Goal: Task Accomplishment & Management: Manage account settings

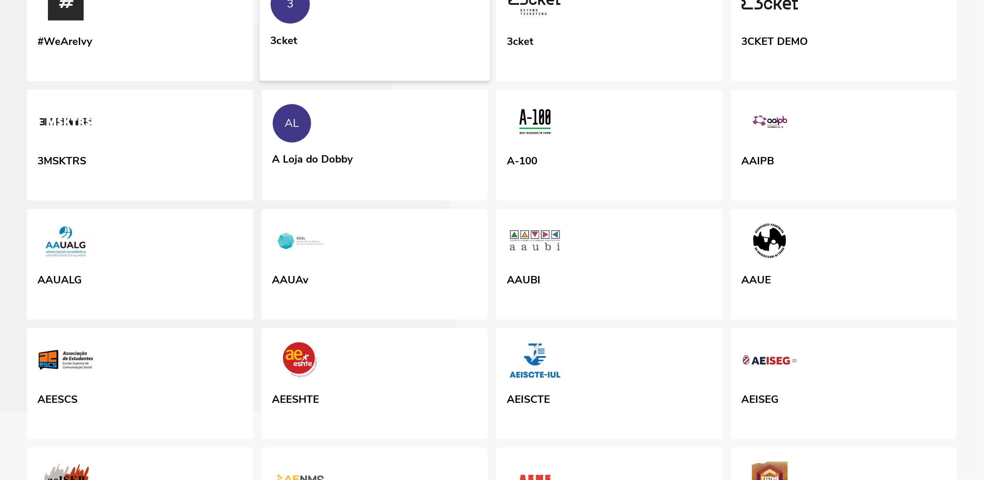
scroll to position [128, 0]
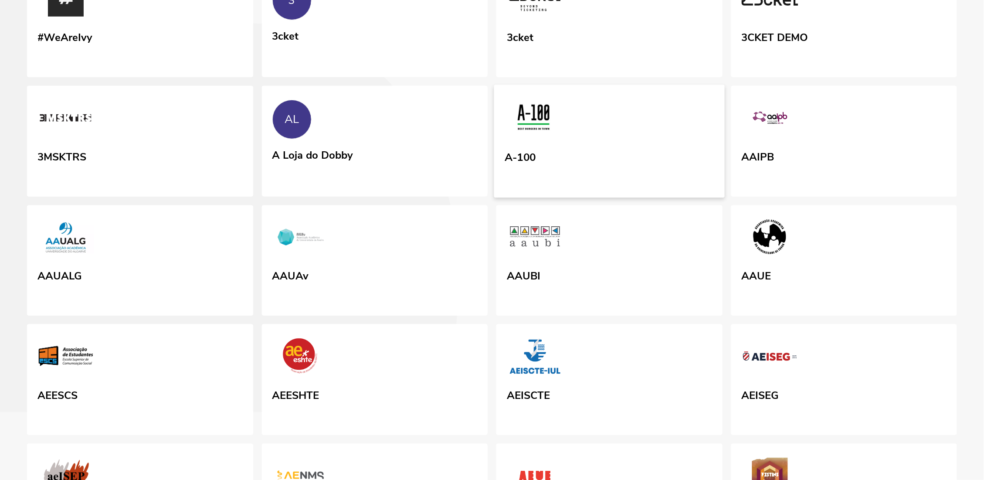
click at [507, 163] on div "A-100" at bounding box center [520, 156] width 31 height 16
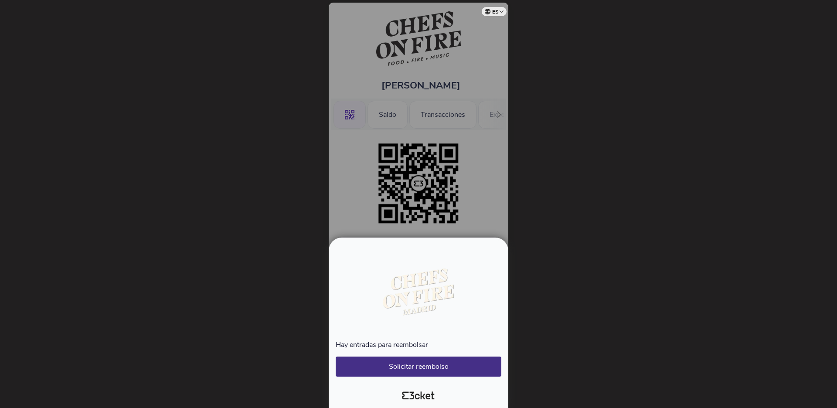
drag, startPoint x: 337, startPoint y: 265, endPoint x: 487, endPoint y: 283, distance: 151.5
click at [487, 283] on div at bounding box center [419, 295] width 166 height 75
click at [458, 363] on button "Solicitar reembolso" at bounding box center [419, 367] width 166 height 20
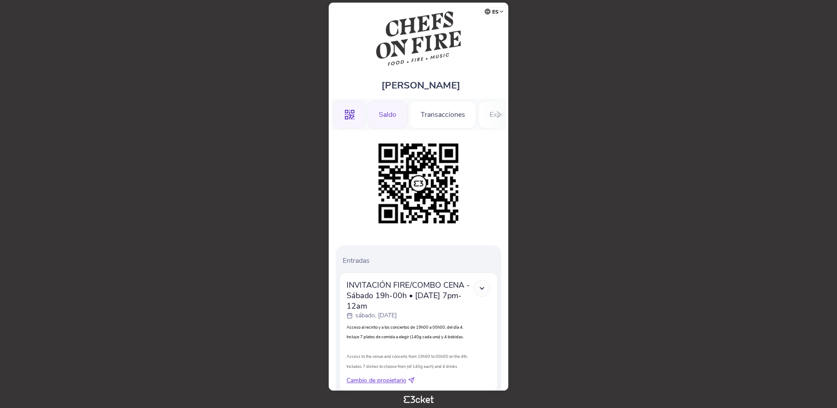
click at [388, 117] on div "Saldo" at bounding box center [388, 115] width 40 height 28
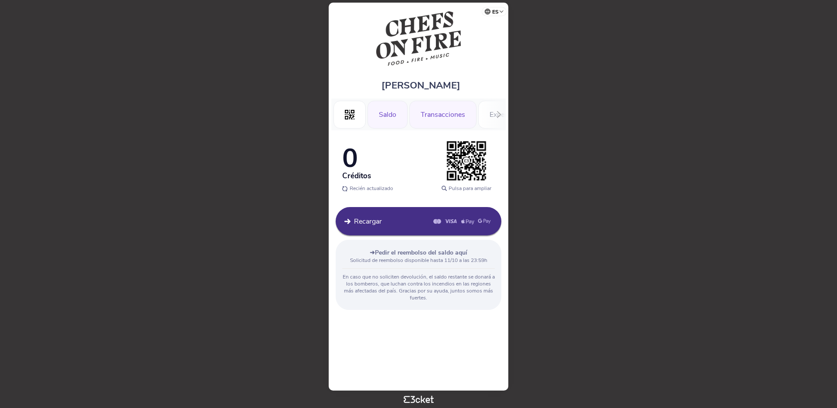
click at [421, 114] on div "Transacciones" at bounding box center [442, 115] width 67 height 28
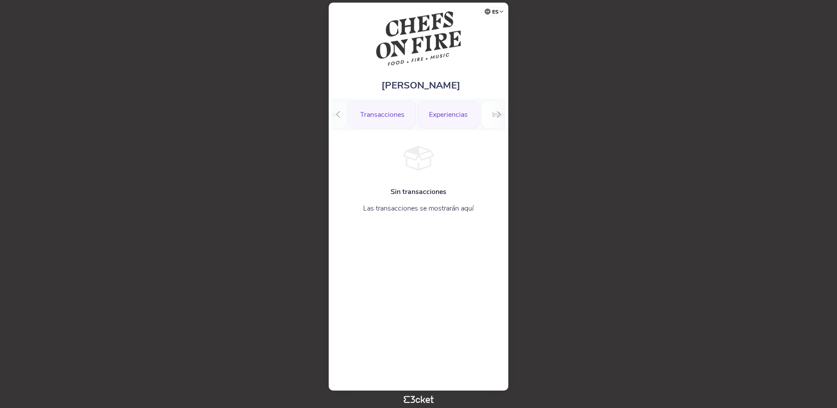
scroll to position [0, 63]
click at [448, 117] on div "Experiencias" at bounding box center [445, 115] width 61 height 28
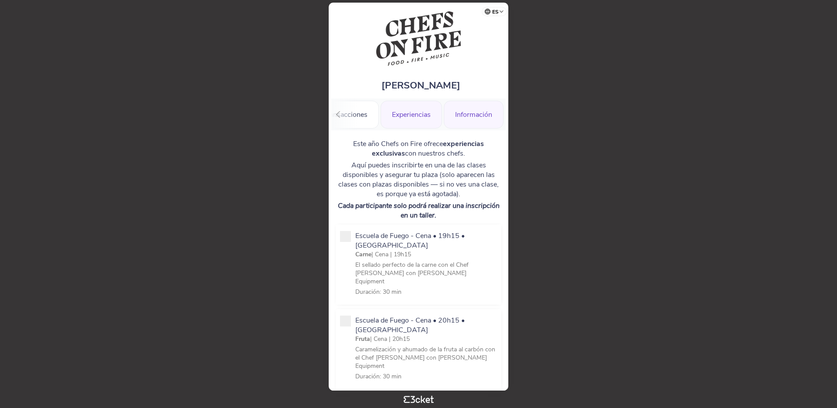
scroll to position [0, 98]
click at [468, 117] on div "Información" at bounding box center [474, 115] width 60 height 28
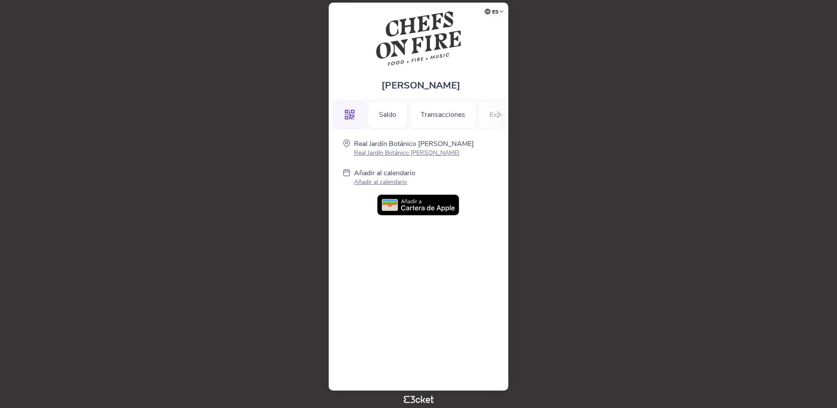
scroll to position [0, 0]
click at [351, 117] on icon ".st0{fill-rule:evenodd;clip-rule:evenodd;}" at bounding box center [350, 115] width 10 height 10
